Goal: Information Seeking & Learning: Learn about a topic

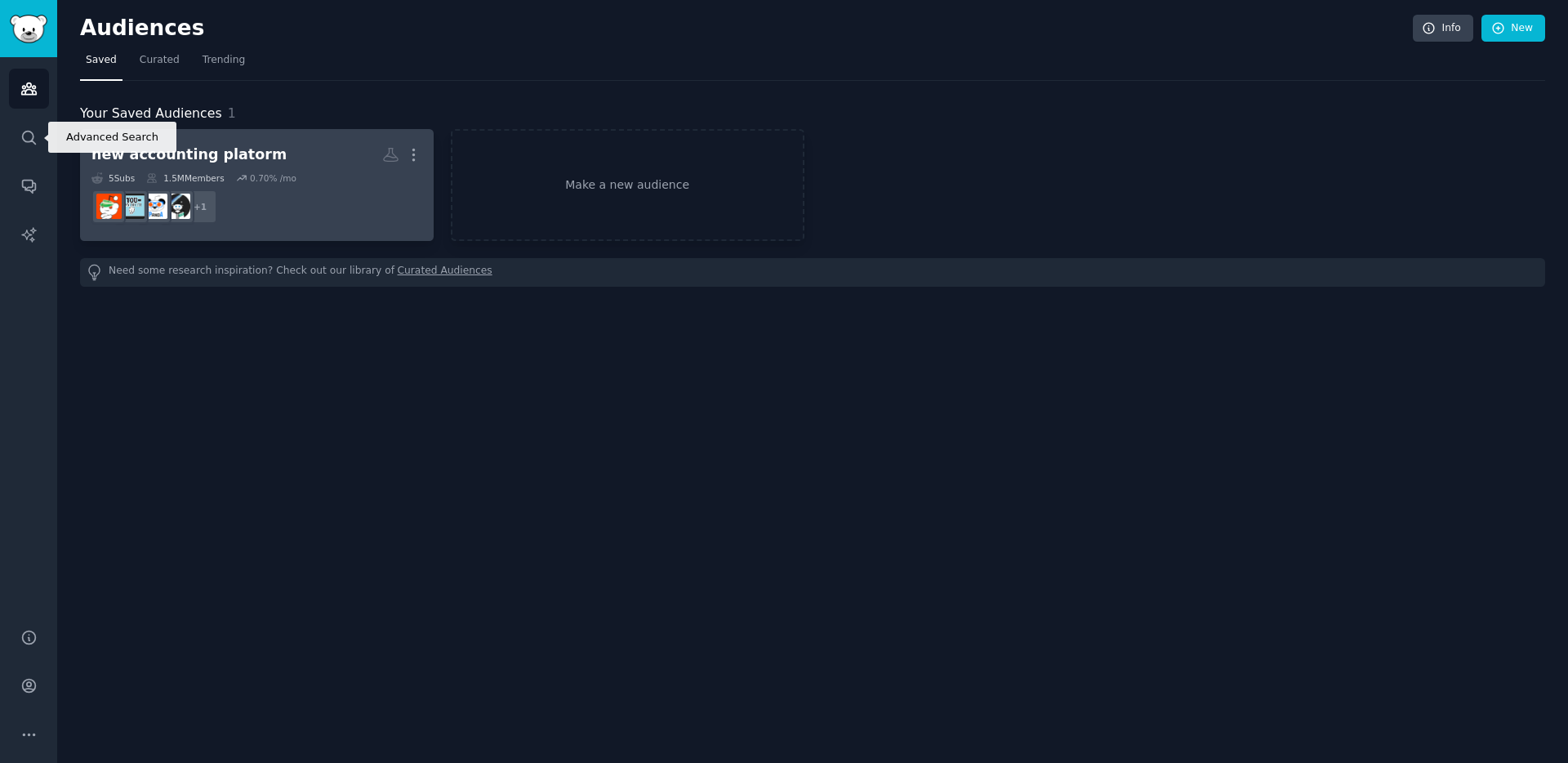
click at [190, 131] on link "new accounting platorm More 5 Sub s 1.5M Members 0.70 % /mo + 1" at bounding box center [257, 185] width 354 height 112
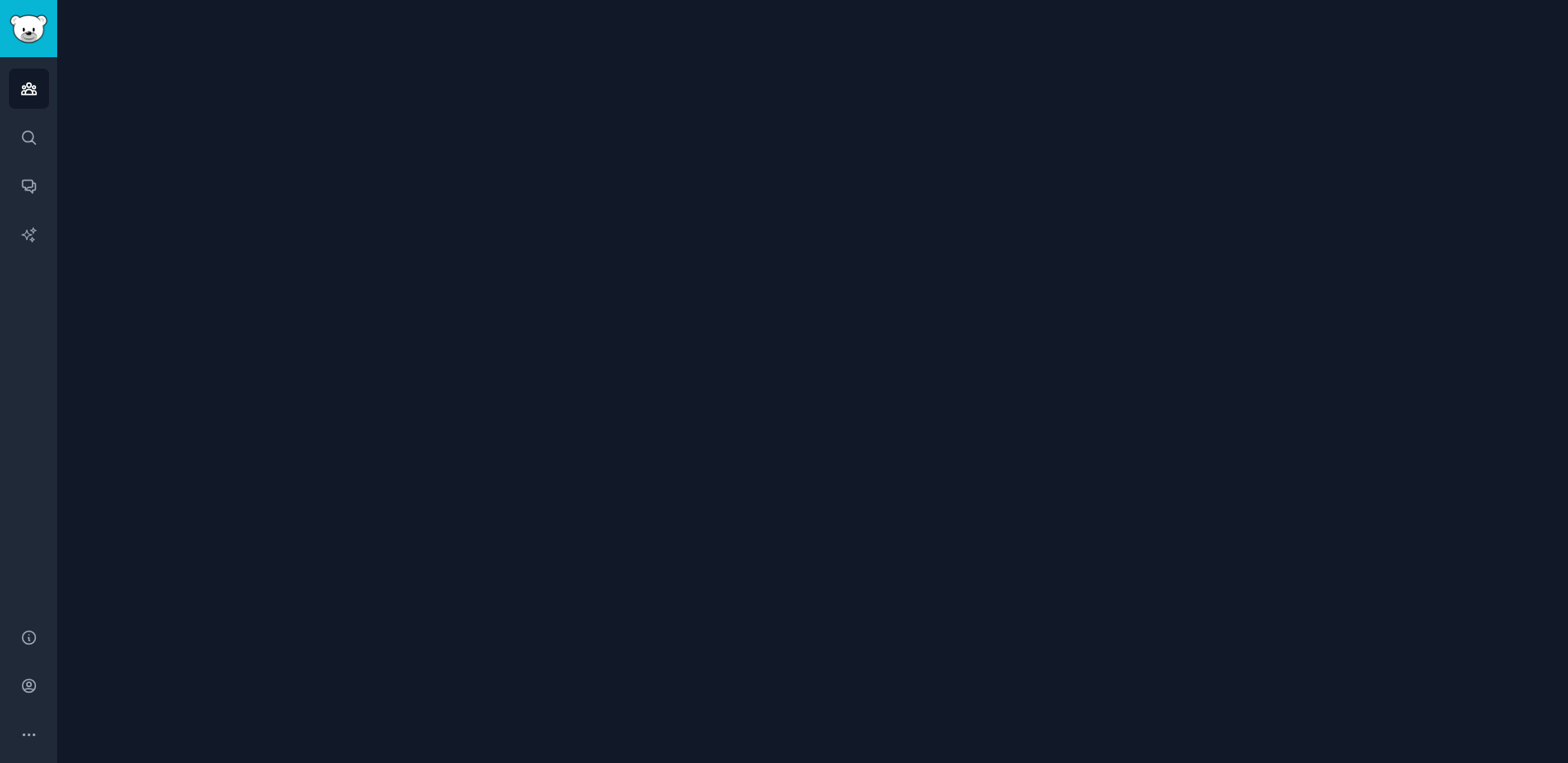
click at [215, 155] on div at bounding box center [812, 382] width 1511 height 763
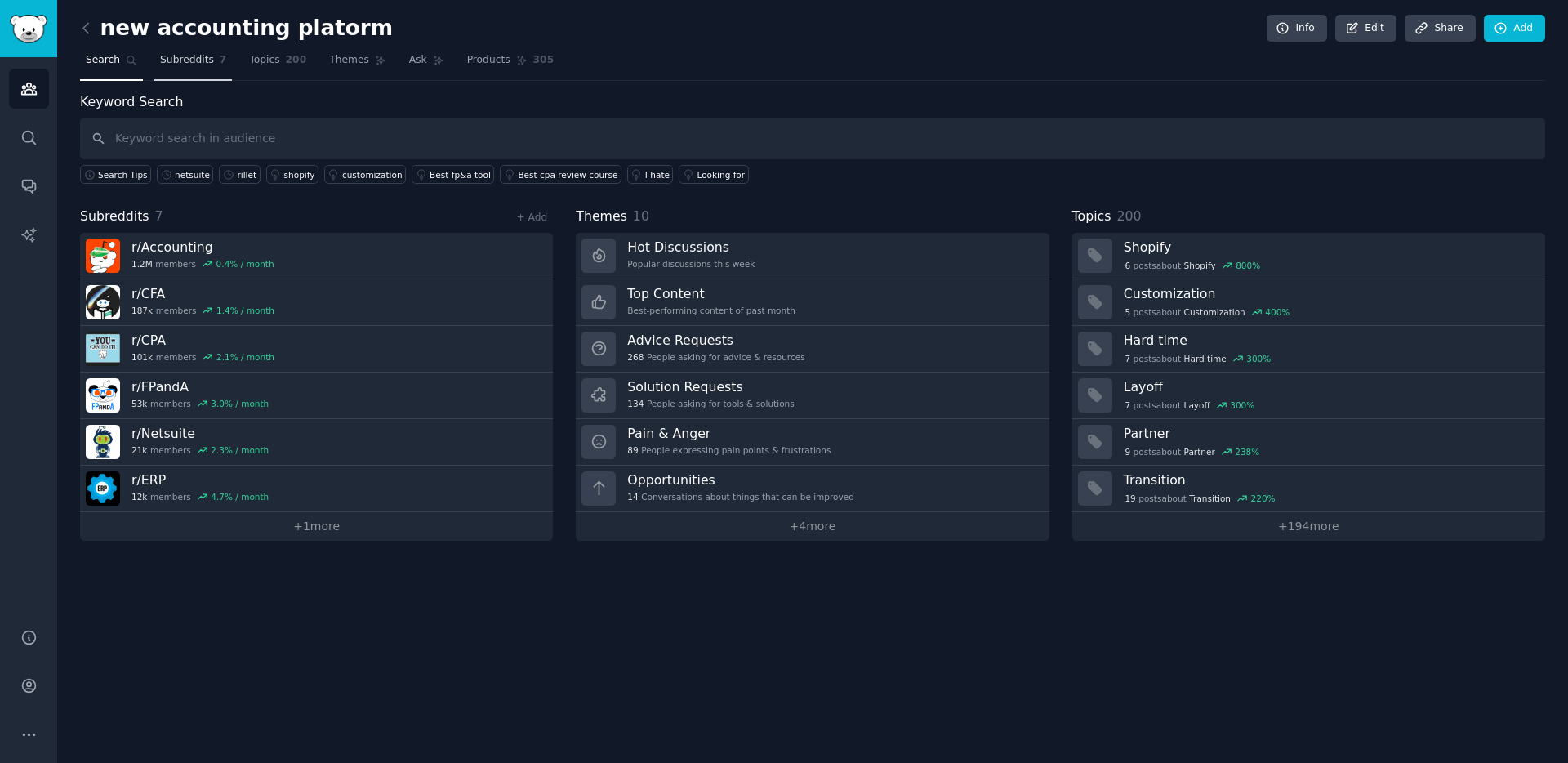
click at [179, 58] on span "Subreddits" at bounding box center [187, 61] width 54 height 14
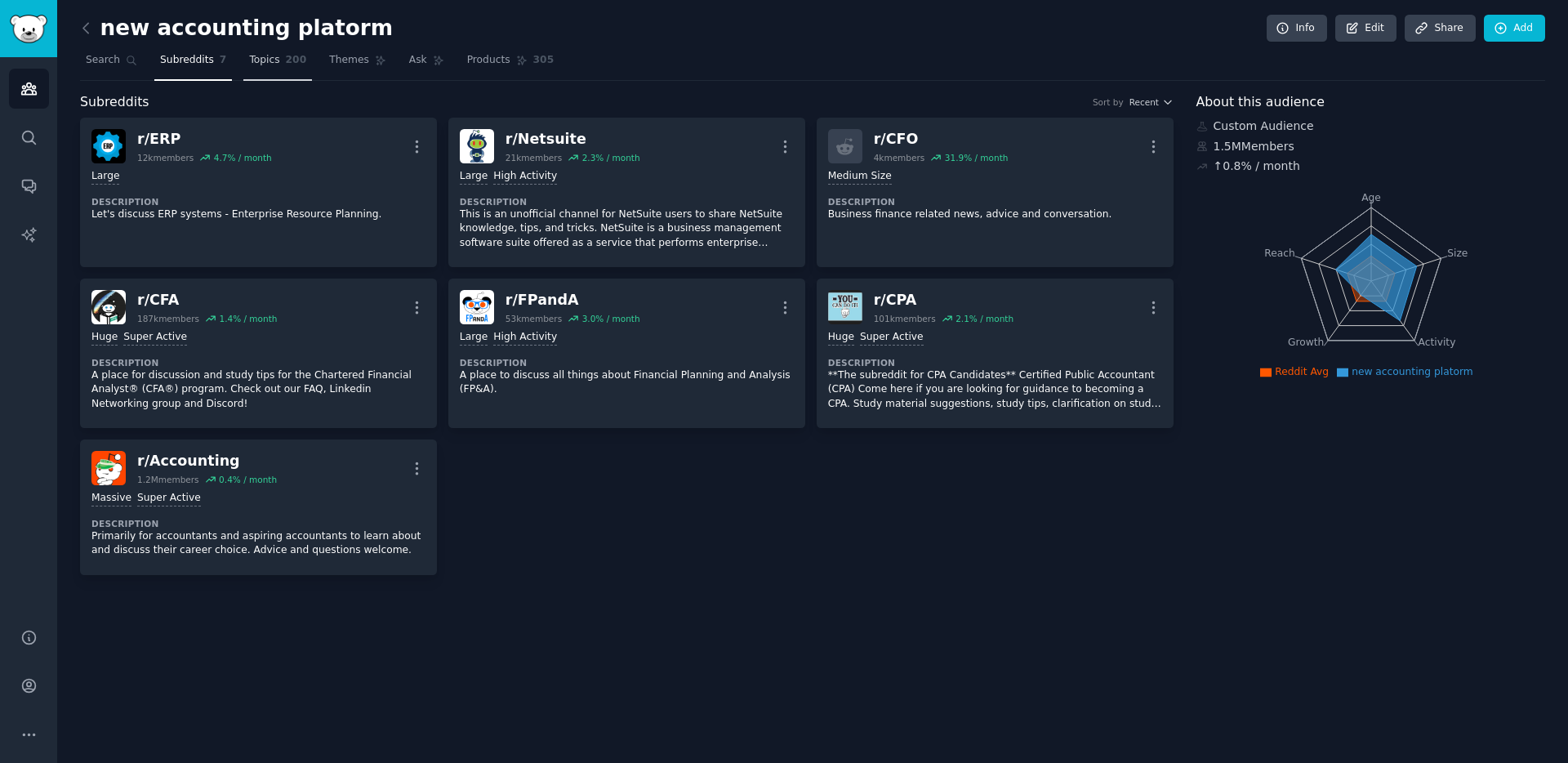
click at [269, 65] on span "Topics" at bounding box center [263, 61] width 30 height 14
click at [274, 62] on span "Topics" at bounding box center [263, 61] width 30 height 14
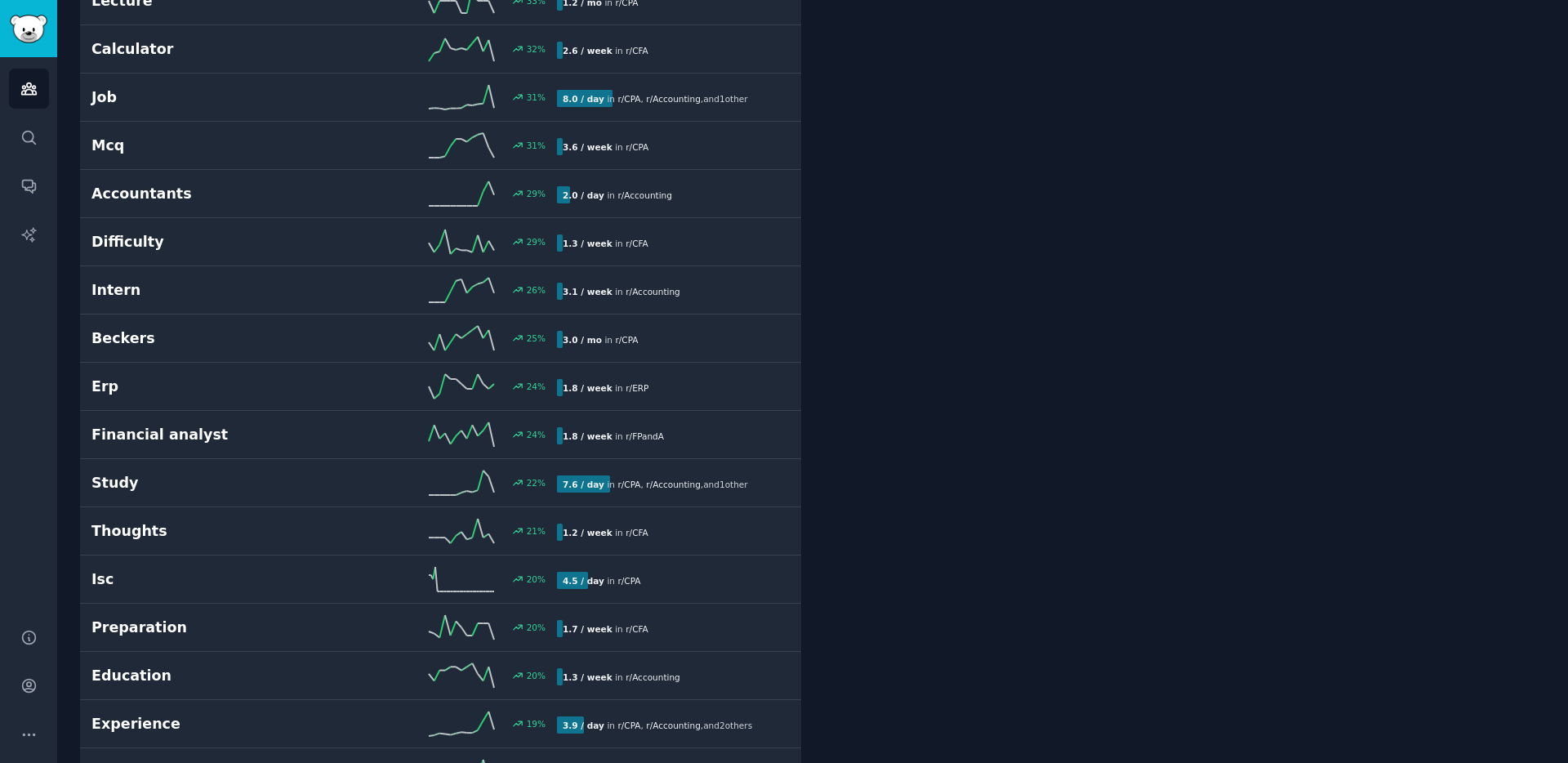
scroll to position [3442, 0]
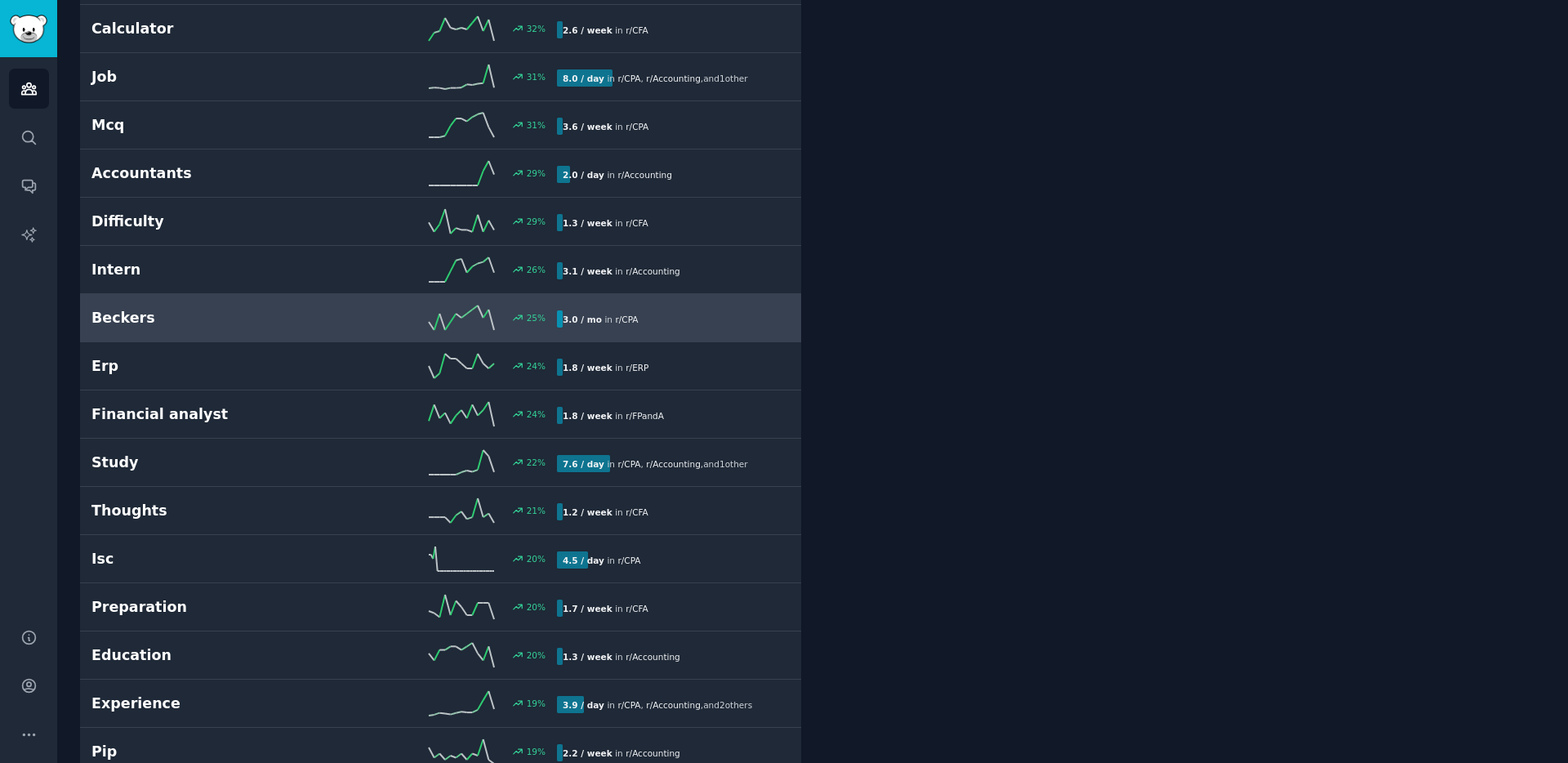
click at [347, 334] on link "Beckers 25 % 3.0 / mo in r/ CPA" at bounding box center [440, 317] width 721 height 48
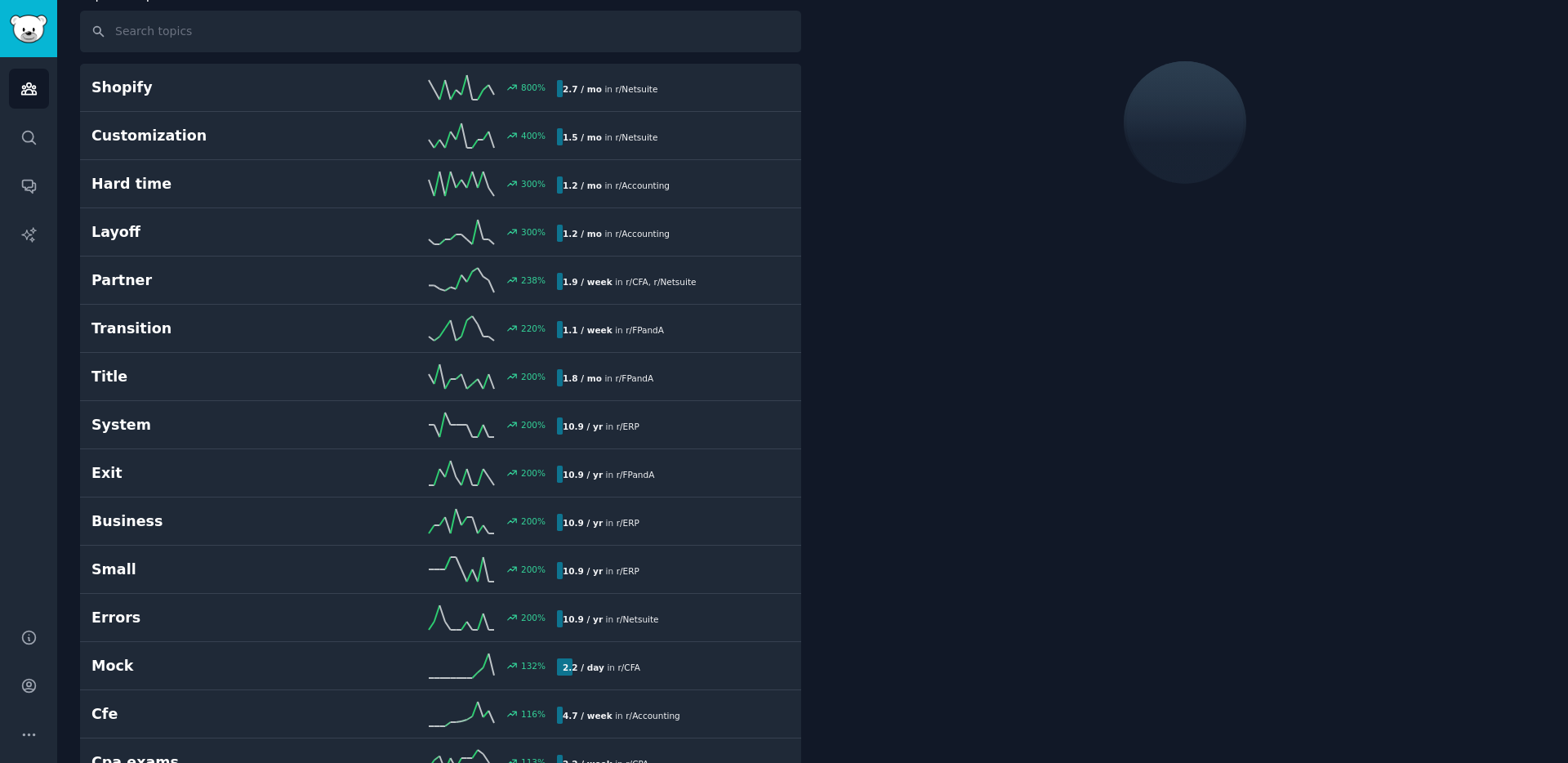
scroll to position [92, 0]
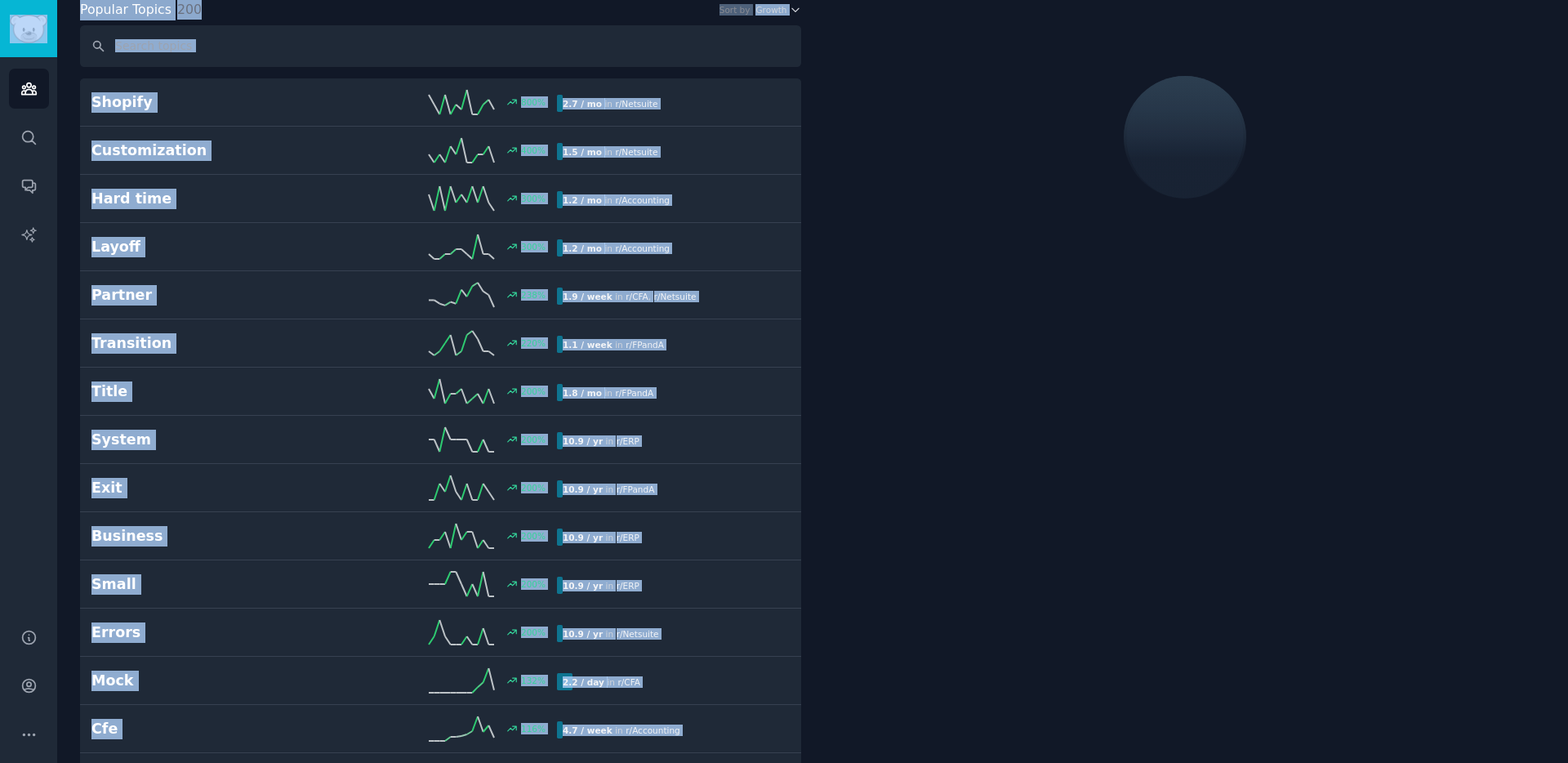
copy div "Audiences Search Conversations AI Reports Help Account More new accounting plat…"
